Goal: Task Accomplishment & Management: Manage account settings

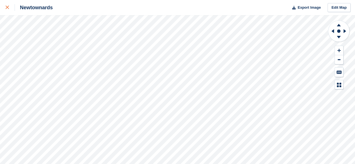
click at [6, 9] on icon at bounding box center [7, 7] width 3 height 3
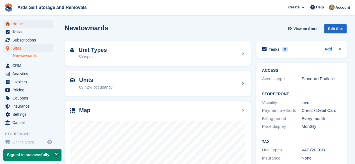
click at [39, 24] on span "Home" at bounding box center [29, 24] width 34 height 8
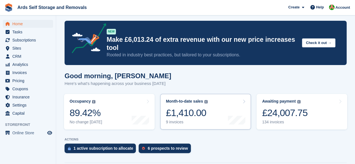
scroll to position [58, 0]
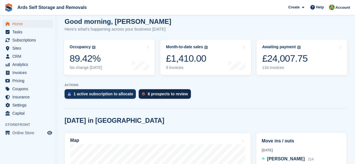
click at [149, 95] on div "6 prospects to review" at bounding box center [168, 94] width 40 height 4
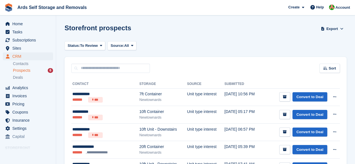
click at [149, 95] on div "7ft Container" at bounding box center [163, 94] width 48 height 6
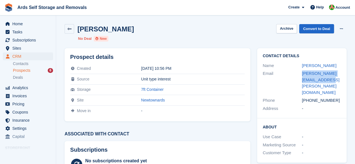
drag, startPoint x: 325, startPoint y: 81, endPoint x: 293, endPoint y: 68, distance: 34.9
click at [293, 68] on div "Contact Details Name Kelly Norman Email kelly.norman@hotmail.co.uk Phone +44790…" at bounding box center [301, 83] width 89 height 70
click at [277, 74] on div "Email" at bounding box center [282, 82] width 39 height 25
click at [319, 78] on div "kelly.norman@hotmail.co.uk" at bounding box center [321, 82] width 39 height 25
drag, startPoint x: 319, startPoint y: 82, endPoint x: 298, endPoint y: 74, distance: 22.5
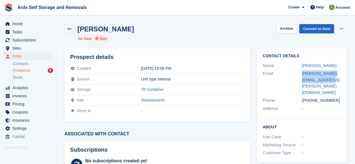
click at [298, 74] on div "Email kelly.norman@hotmail.co.uk" at bounding box center [302, 83] width 78 height 27
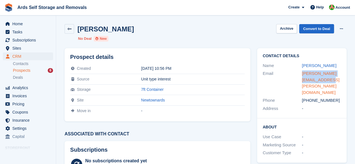
copy div "kelly.norman@hotmail.co.uk"
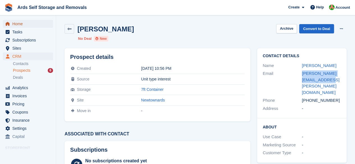
click at [44, 26] on span "Home" at bounding box center [29, 24] width 34 height 8
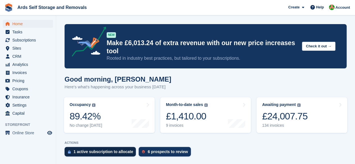
click at [89, 149] on div "1 active subscription to allocate" at bounding box center [100, 152] width 71 height 10
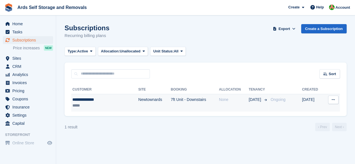
click at [219, 104] on td "None" at bounding box center [234, 103] width 30 height 18
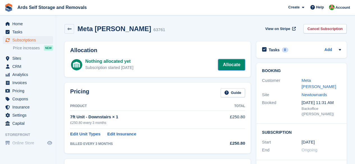
click at [224, 65] on link "Allocate" at bounding box center [231, 64] width 27 height 11
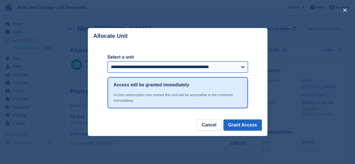
click at [246, 65] on select "**********" at bounding box center [177, 66] width 140 height 11
click at [107, 62] on select "**********" at bounding box center [177, 66] width 140 height 11
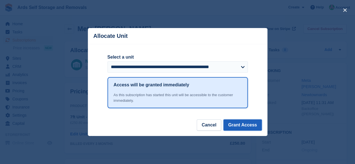
click at [252, 131] on button "Grant Access" at bounding box center [242, 125] width 38 height 11
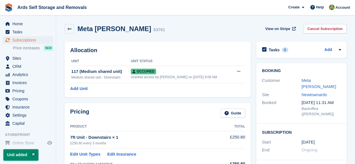
click at [15, 19] on div "Home Tasks Subscriptions Subscriptions Subscriptions Price increases NEW Price …" at bounding box center [28, 73] width 56 height 110
click at [16, 24] on span "Home" at bounding box center [29, 24] width 34 height 8
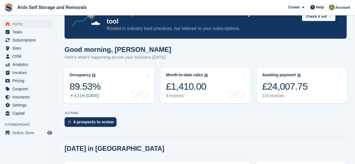
scroll to position [142, 0]
